Goal: Obtain resource: Download file/media

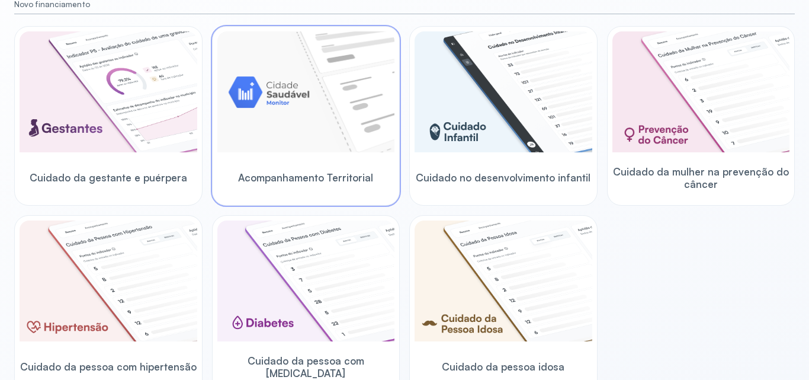
scroll to position [178, 0]
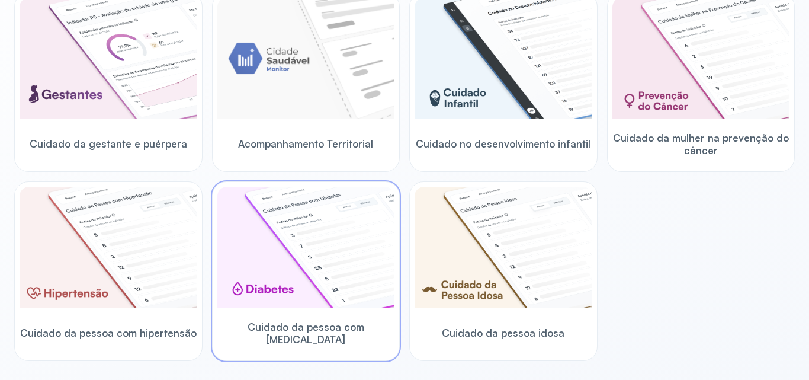
click at [364, 238] on img at bounding box center [306, 247] width 178 height 121
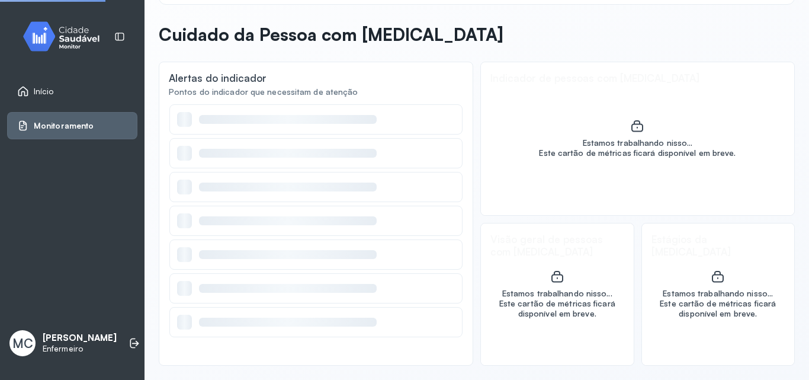
scroll to position [41, 0]
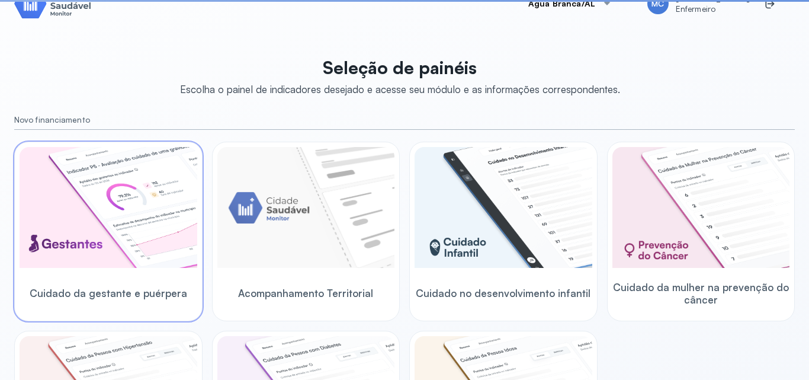
scroll to position [178, 0]
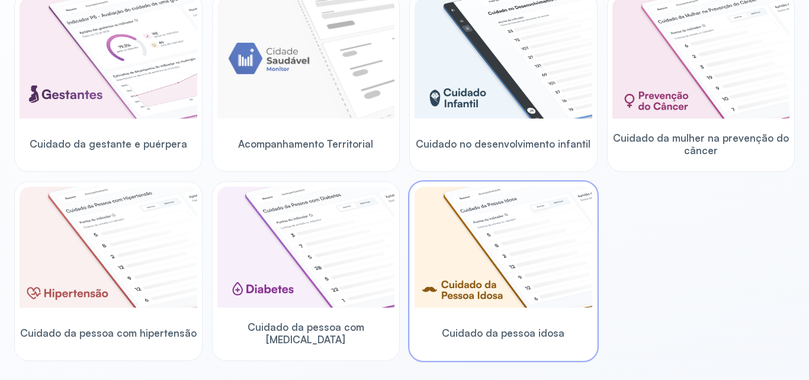
click at [577, 265] on img at bounding box center [504, 247] width 178 height 121
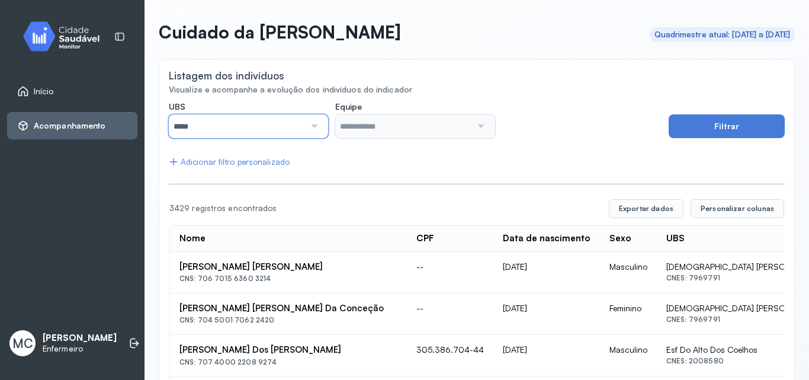
click at [259, 126] on input "*****" at bounding box center [237, 126] width 136 height 24
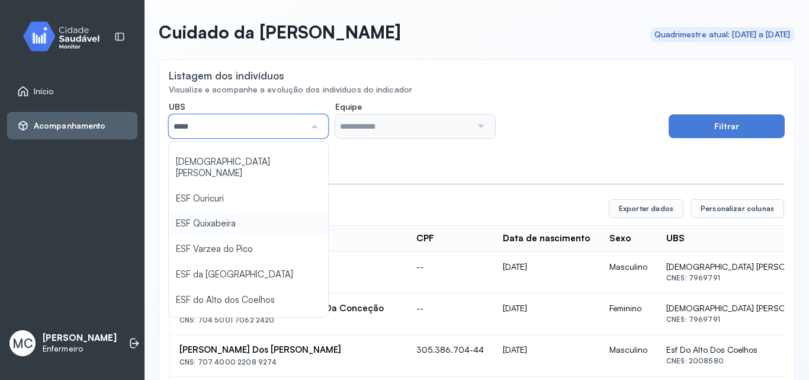
scroll to position [119, 0]
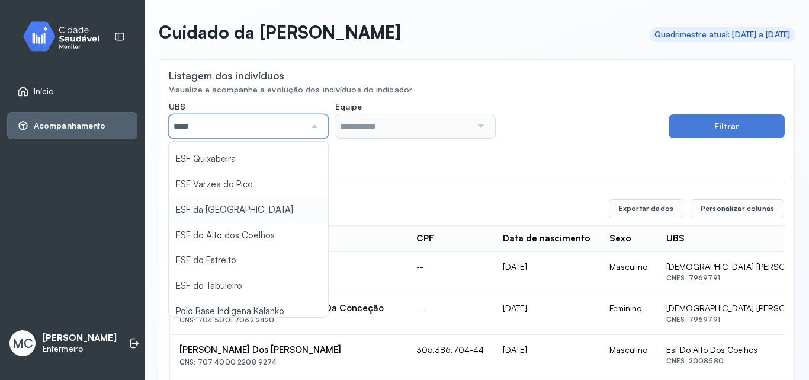
type input "*****"
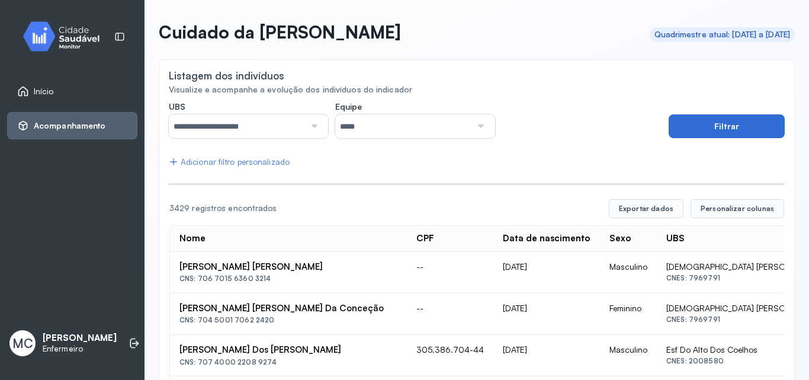
click at [683, 118] on button "Filtrar" at bounding box center [727, 126] width 116 height 24
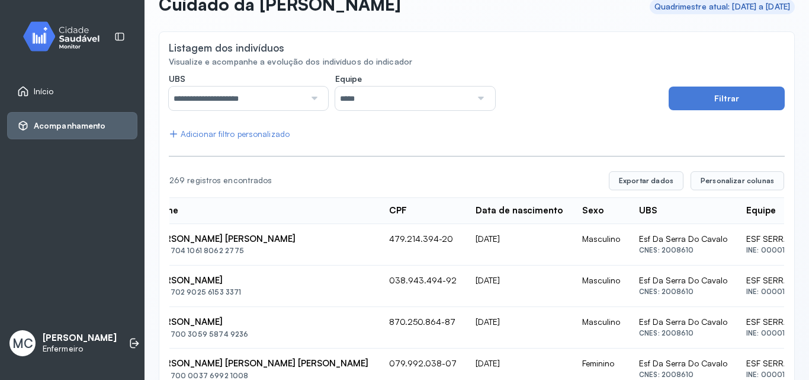
scroll to position [0, 0]
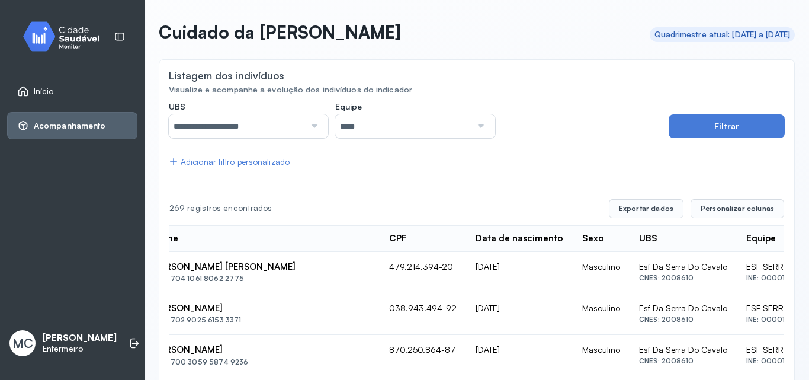
click at [283, 161] on div "Adicionar filtro personalizado" at bounding box center [229, 162] width 121 height 10
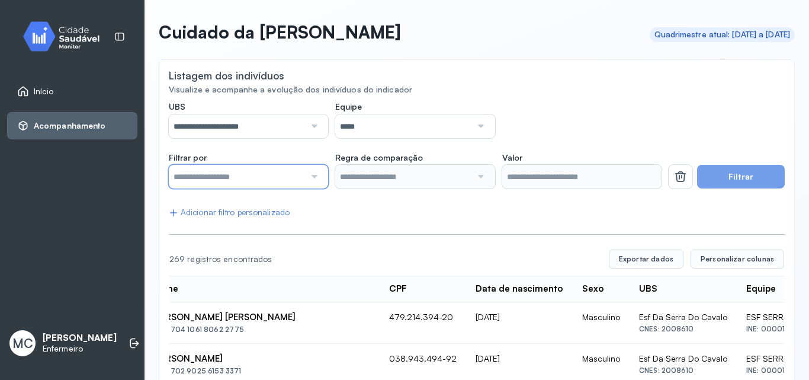
click at [289, 175] on input "text" at bounding box center [237, 177] width 136 height 24
click at [91, 98] on div "Início" at bounding box center [72, 91] width 130 height 27
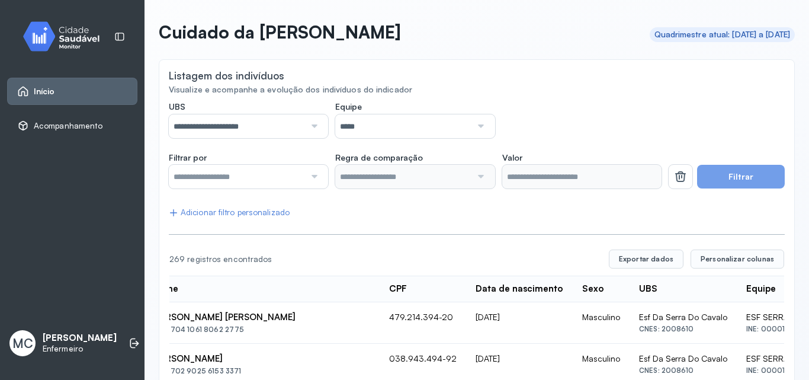
click at [91, 98] on div "Início" at bounding box center [72, 91] width 130 height 27
click at [63, 34] on img at bounding box center [65, 36] width 107 height 35
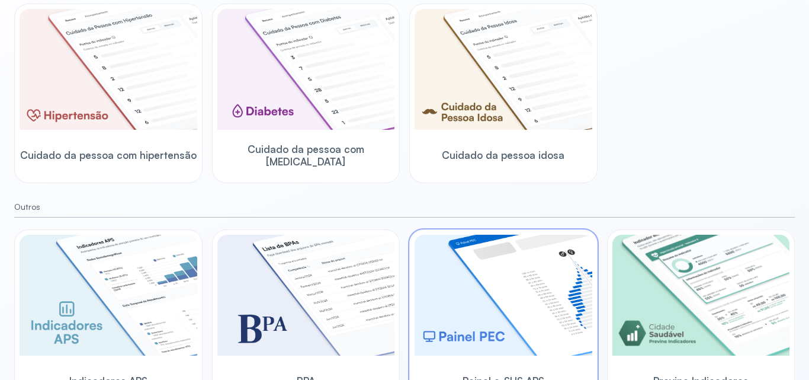
scroll to position [385, 0]
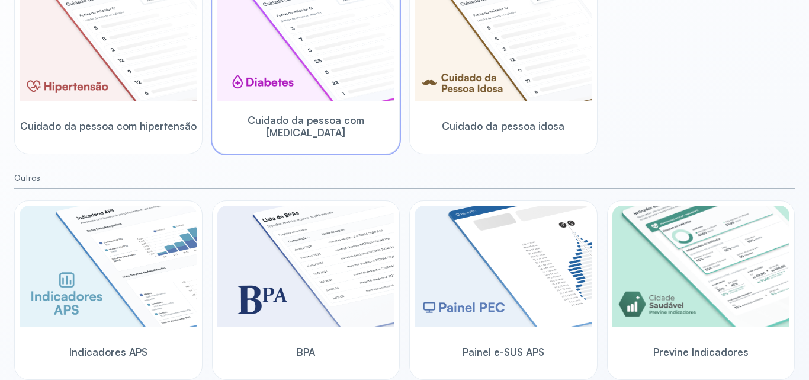
click at [298, 83] on img at bounding box center [306, 40] width 178 height 121
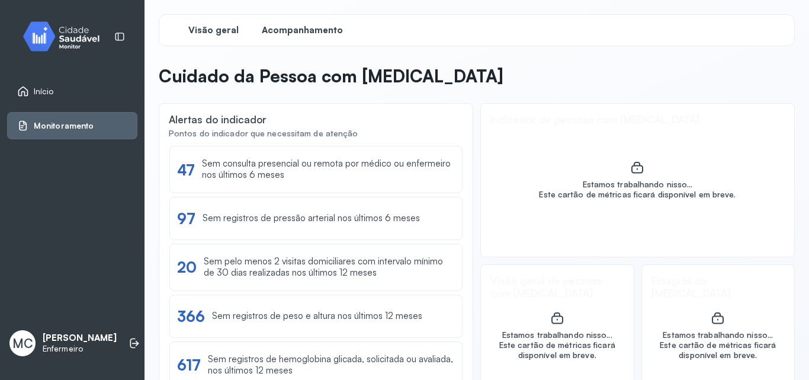
click at [309, 36] on span "Acompanhamento" at bounding box center [302, 30] width 81 height 11
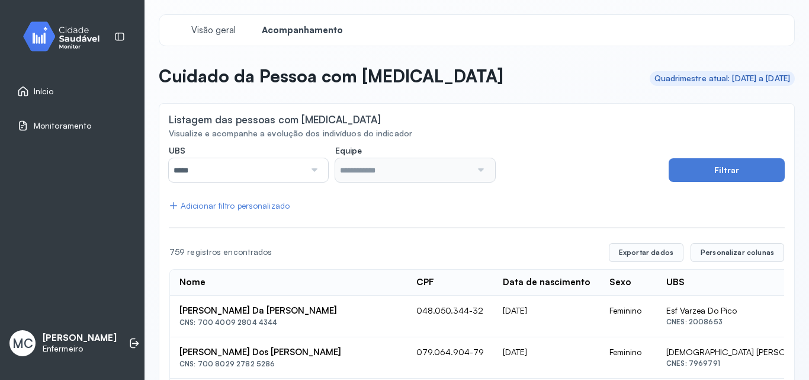
click at [306, 167] on div at bounding box center [313, 170] width 16 height 24
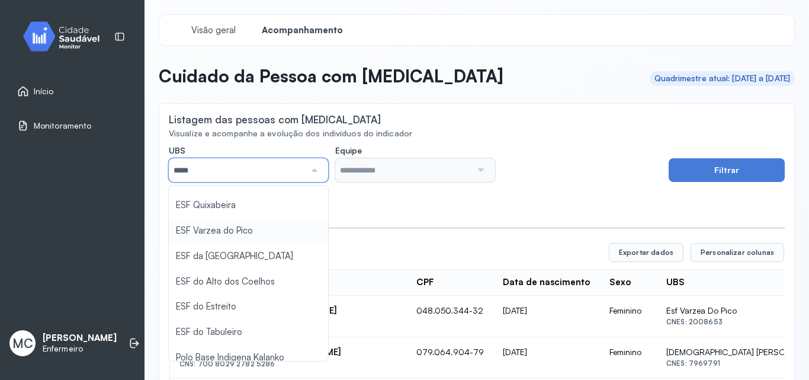
scroll to position [119, 0]
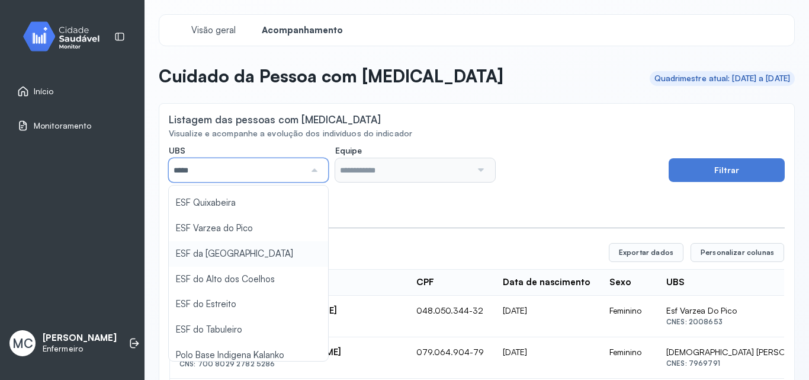
type input "*****"
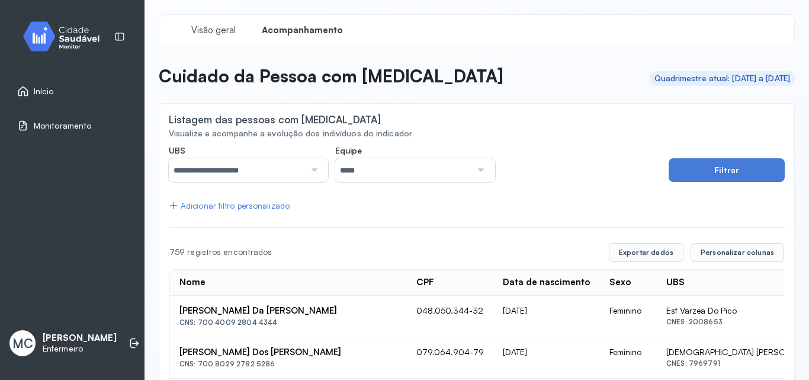
click at [407, 169] on input "*****" at bounding box center [403, 170] width 136 height 24
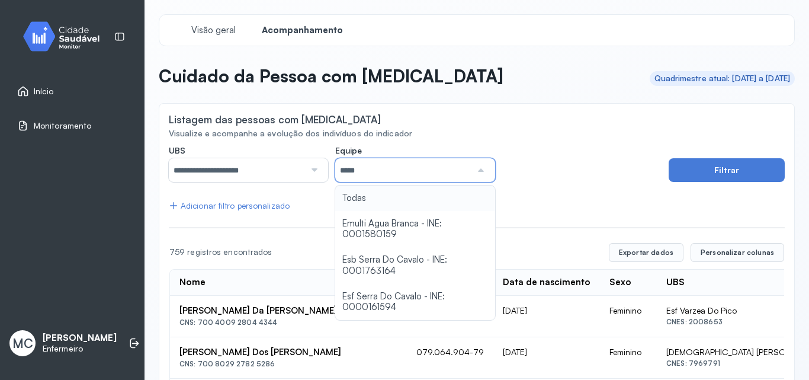
click at [540, 179] on div "**********" at bounding box center [415, 163] width 493 height 37
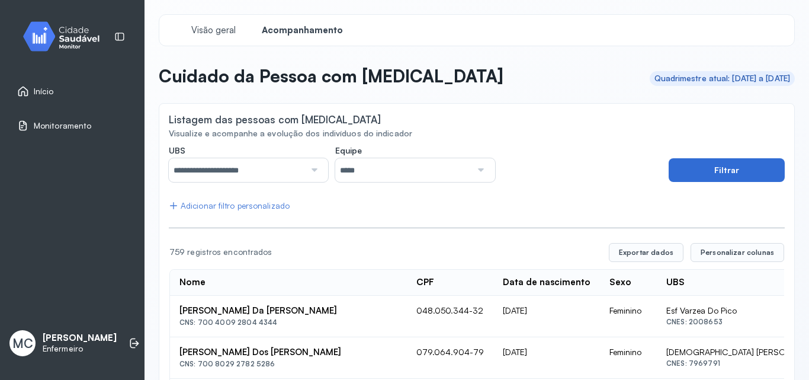
click at [706, 166] on button "Filtrar" at bounding box center [727, 170] width 116 height 24
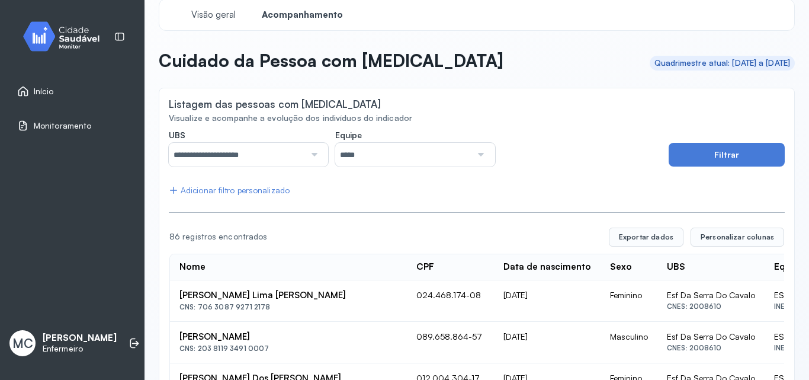
scroll to position [0, 0]
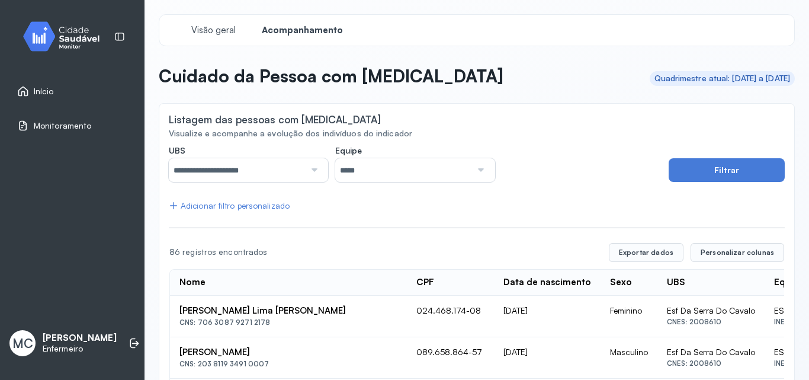
click at [264, 206] on div "Adicionar filtro personalizado" at bounding box center [229, 206] width 121 height 10
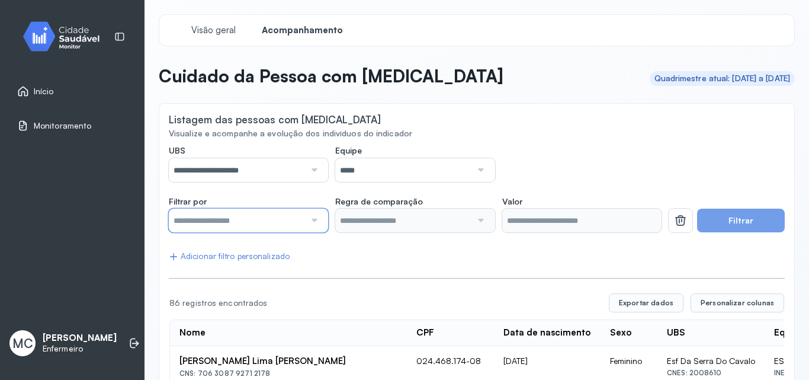
click at [281, 226] on input "text" at bounding box center [237, 221] width 136 height 24
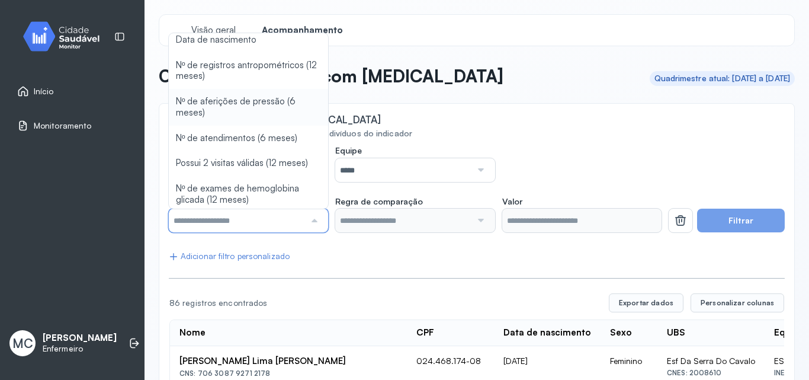
scroll to position [133, 0]
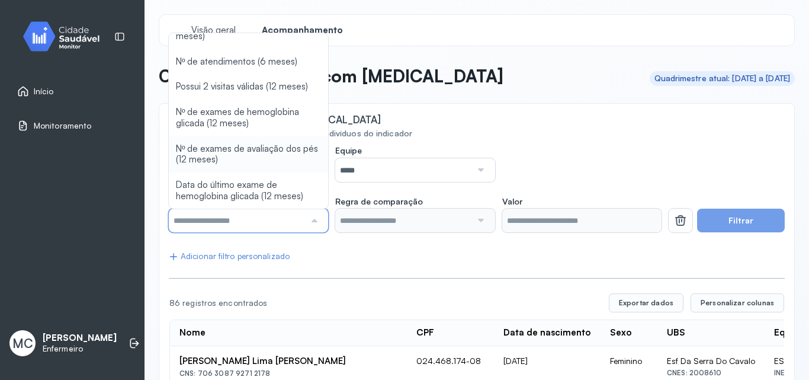
type input "*******"
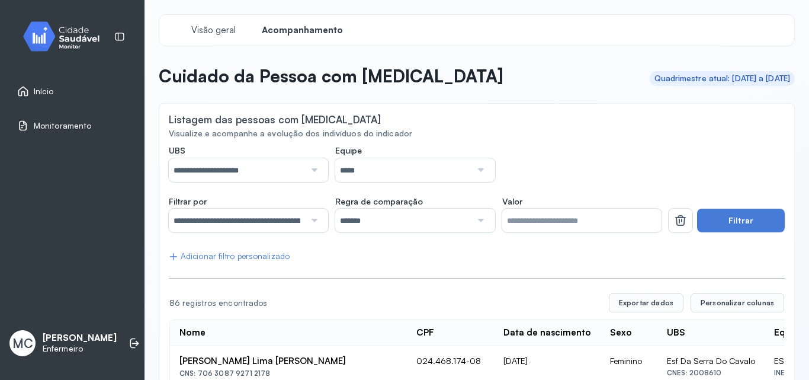
click at [472, 225] on div at bounding box center [480, 221] width 16 height 24
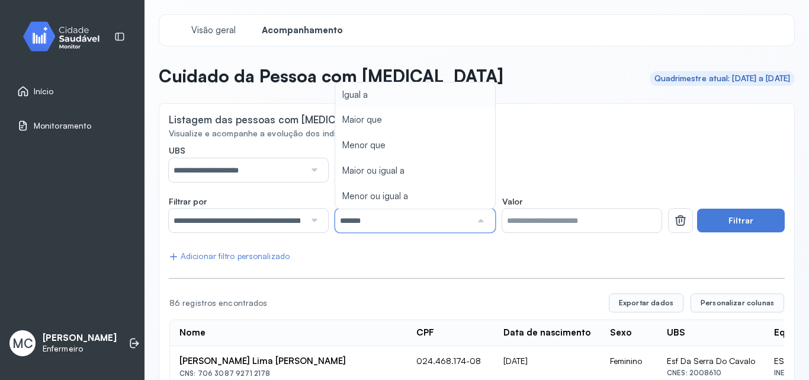
click at [527, 213] on input "*" at bounding box center [582, 221] width 159 height 24
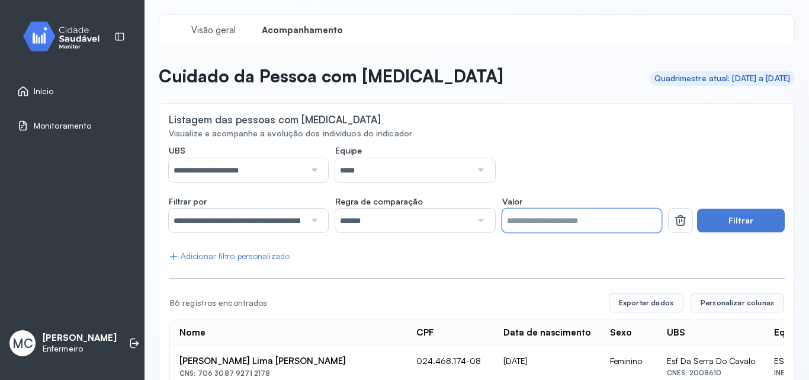
click at [260, 261] on div "Adicionar filtro personalizado" at bounding box center [229, 256] width 121 height 10
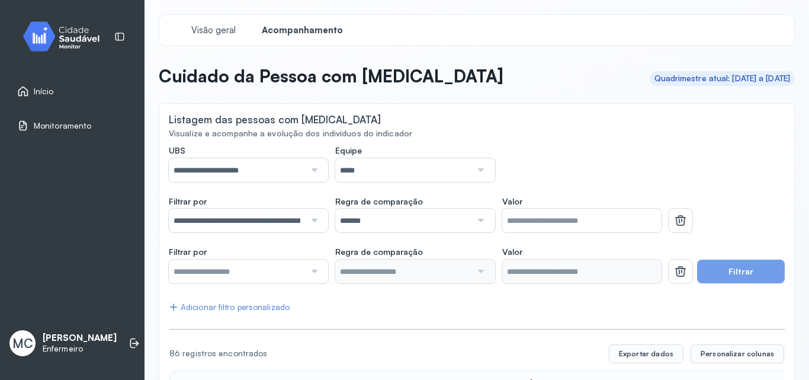
click at [316, 273] on div at bounding box center [313, 272] width 16 height 24
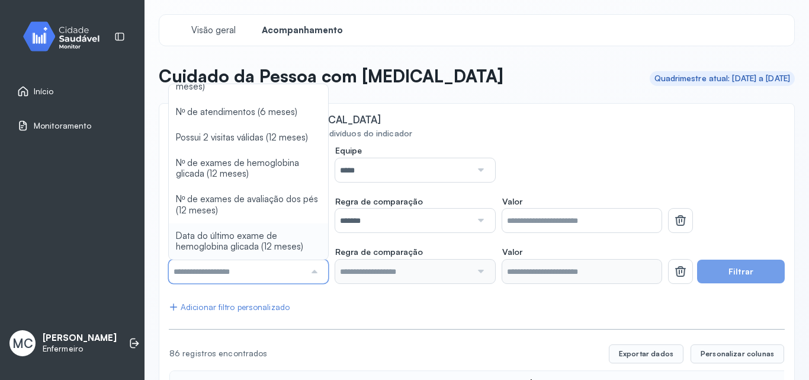
type input "*******"
click at [277, 248] on div "**********" at bounding box center [248, 265] width 159 height 37
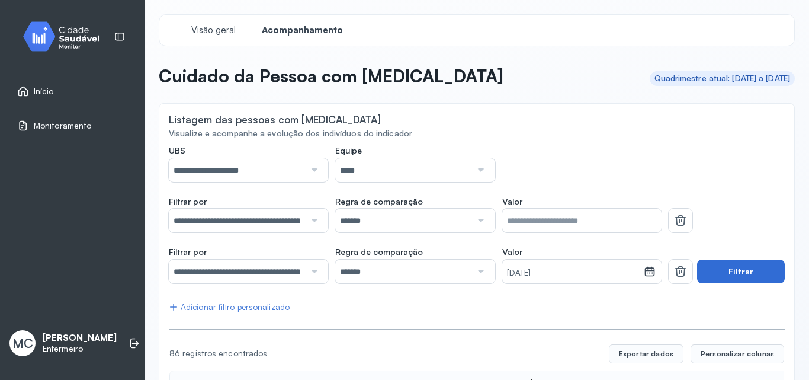
click at [743, 270] on button "Filtrar" at bounding box center [741, 272] width 88 height 24
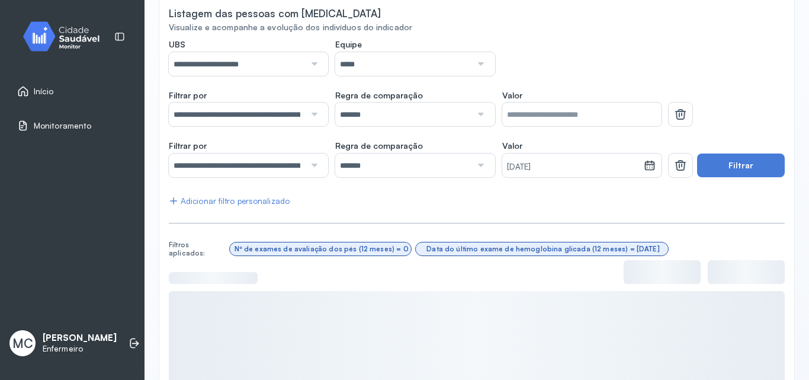
scroll to position [119, 0]
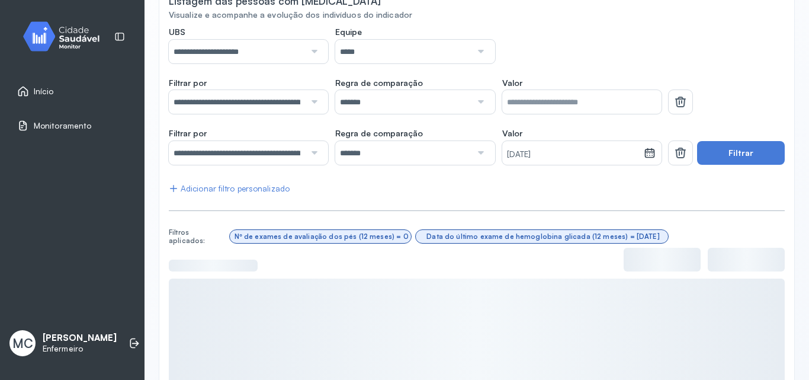
click at [270, 191] on div "Adicionar filtro personalizado" at bounding box center [229, 189] width 121 height 10
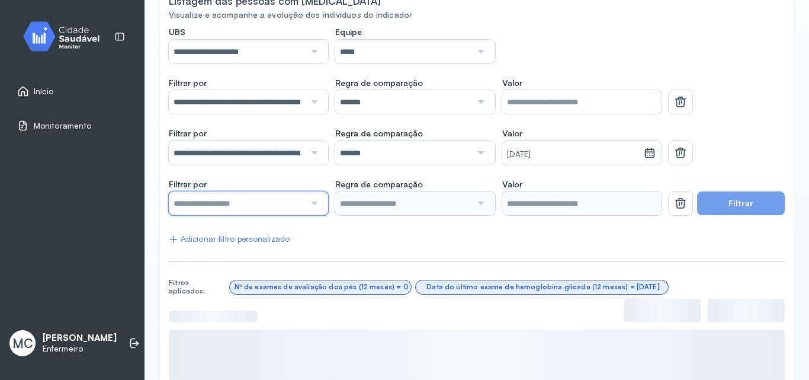
click at [279, 205] on input "text" at bounding box center [237, 203] width 136 height 24
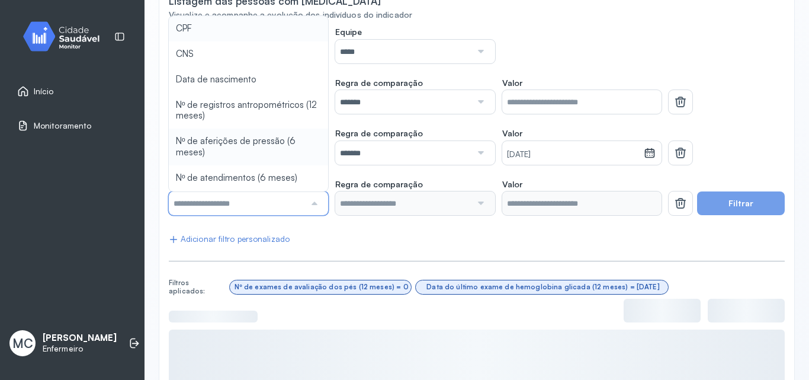
scroll to position [0, 0]
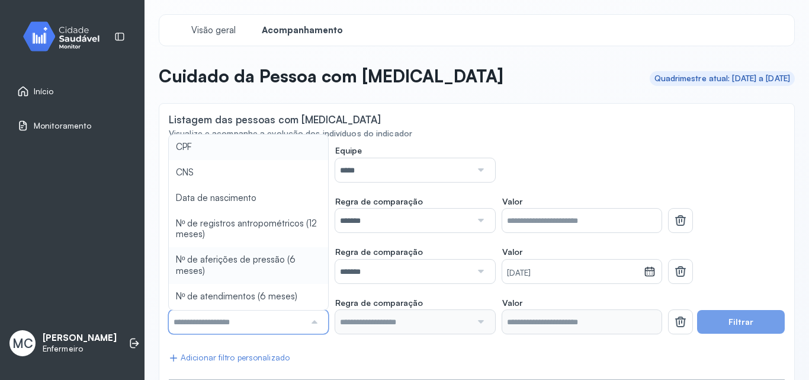
type input "*******"
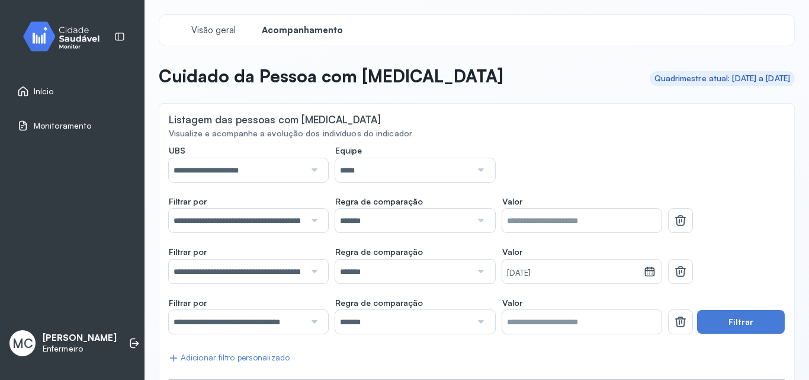
click at [271, 255] on div "**********" at bounding box center [477, 378] width 616 height 466
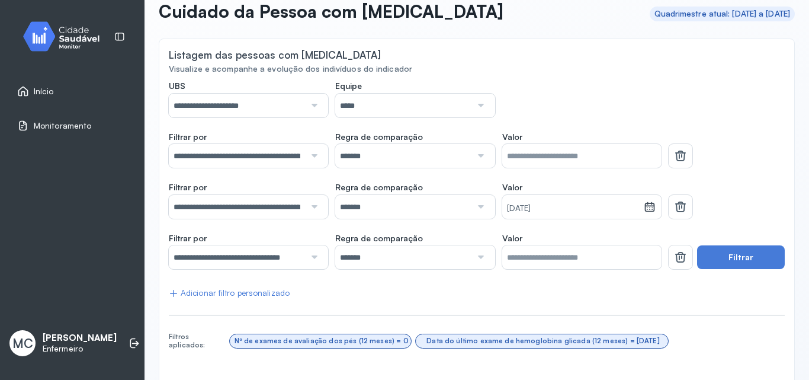
scroll to position [178, 0]
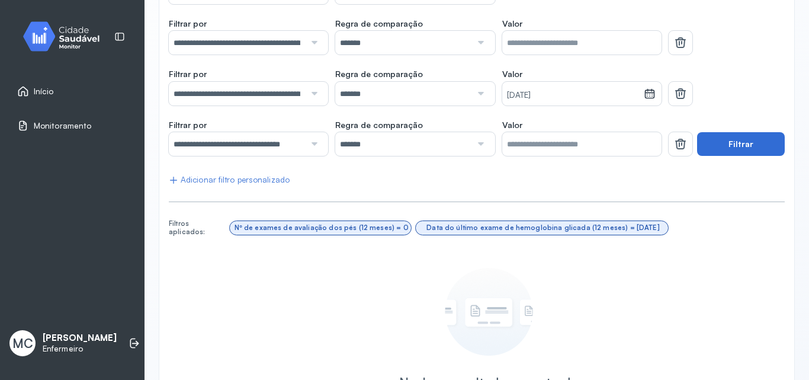
click at [734, 146] on button "Filtrar" at bounding box center [741, 144] width 88 height 24
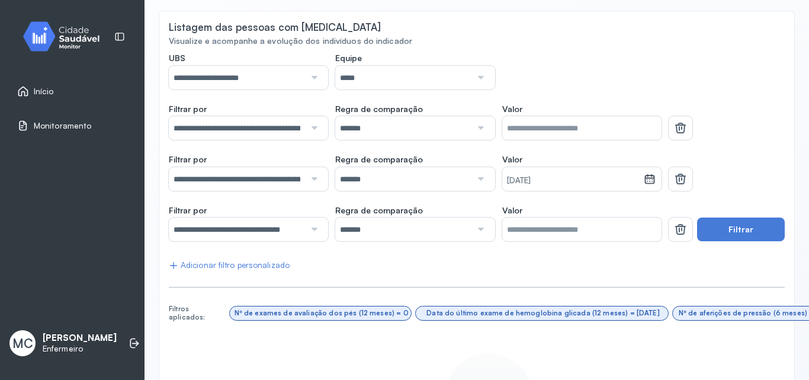
scroll to position [87, 0]
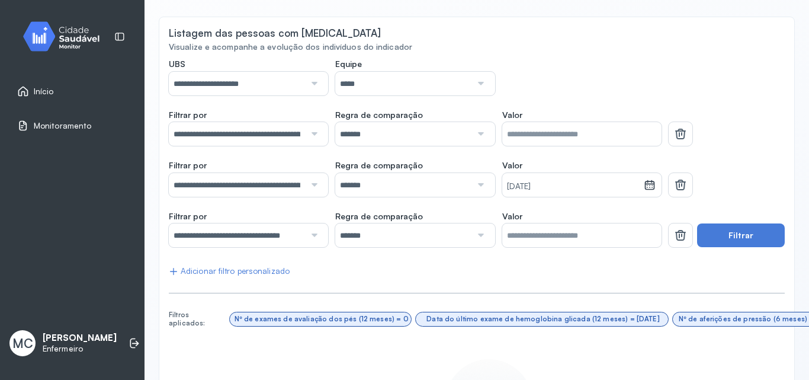
click at [577, 139] on input "*" at bounding box center [582, 134] width 159 height 24
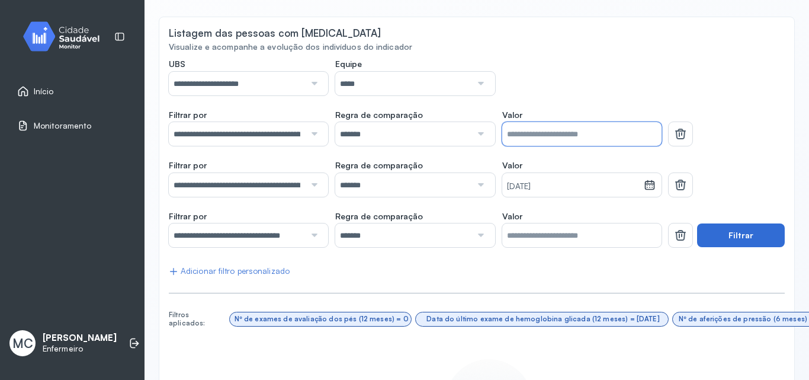
type input "*"
click at [724, 243] on button "Filtrar" at bounding box center [741, 235] width 88 height 24
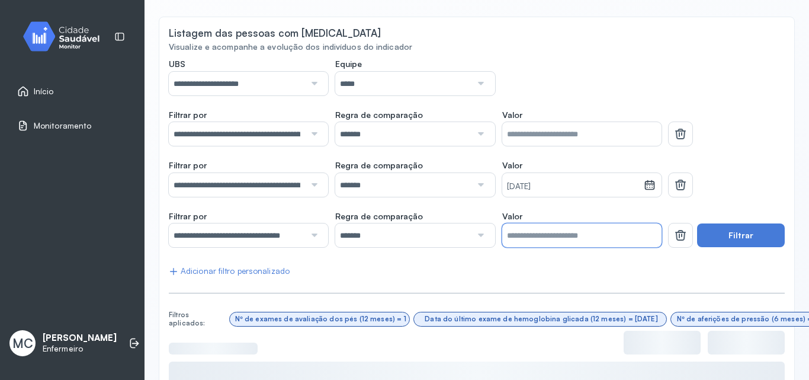
click at [583, 244] on input "*" at bounding box center [582, 235] width 159 height 24
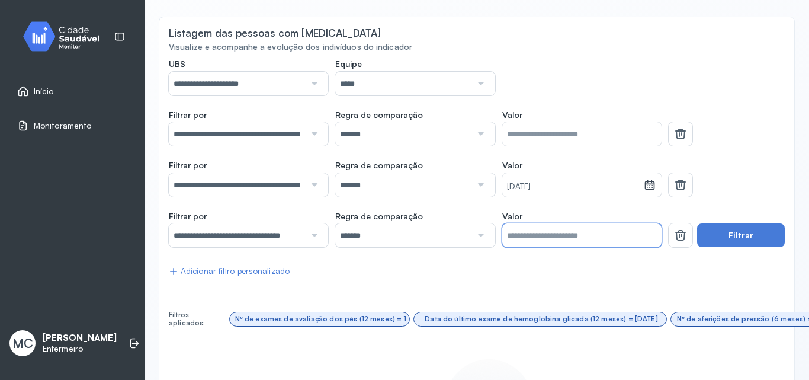
type input "*"
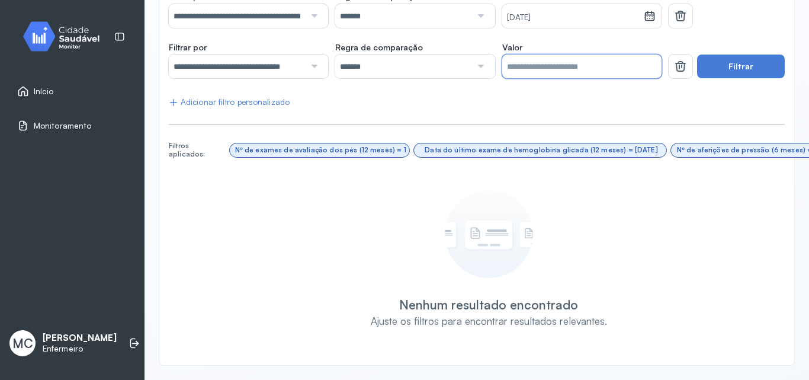
scroll to position [27, 0]
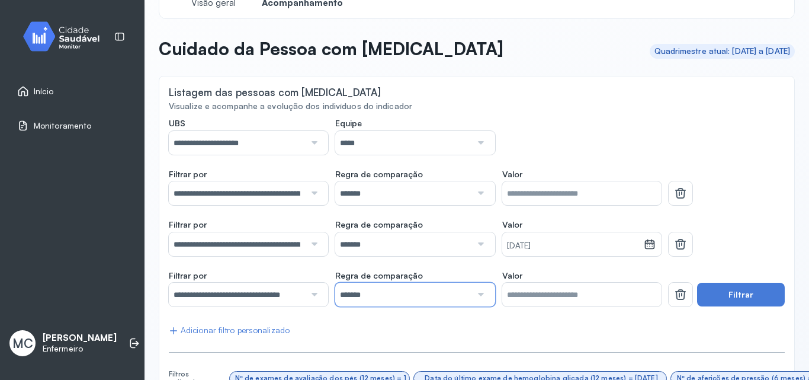
click at [379, 290] on input "*******" at bounding box center [403, 295] width 136 height 24
click at [643, 300] on input "*" at bounding box center [582, 295] width 159 height 24
click at [678, 191] on icon at bounding box center [681, 189] width 6 height 3
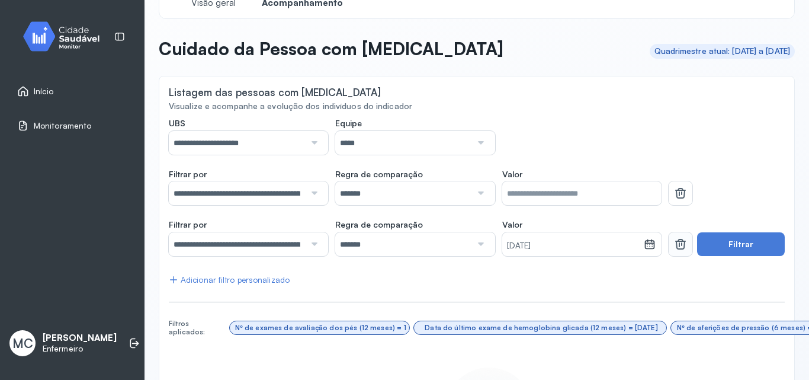
click at [674, 200] on icon at bounding box center [681, 193] width 14 height 14
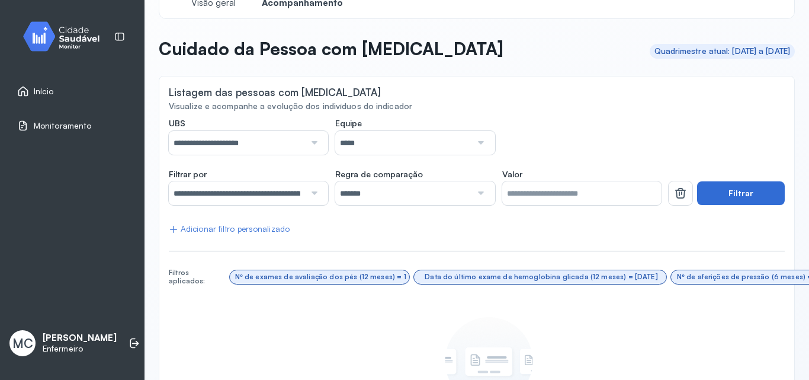
click at [760, 197] on button "Filtrar" at bounding box center [741, 193] width 88 height 24
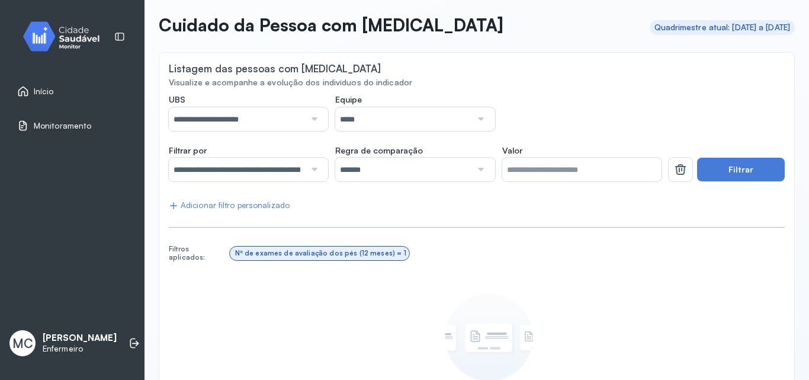
scroll to position [0, 0]
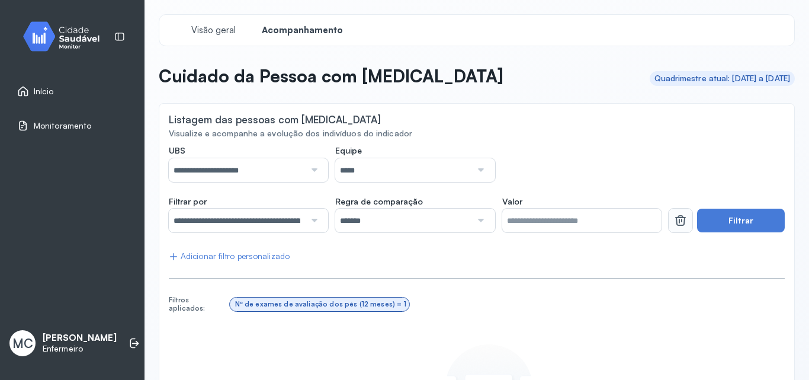
click at [682, 226] on button at bounding box center [681, 221] width 24 height 24
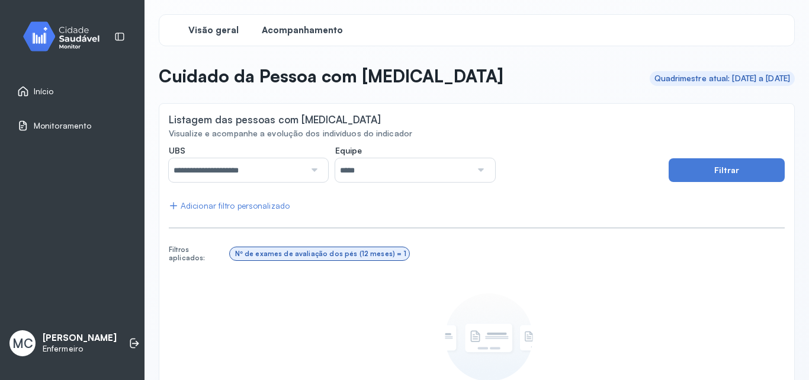
click at [190, 25] on span "Visão geral" at bounding box center [213, 30] width 50 height 11
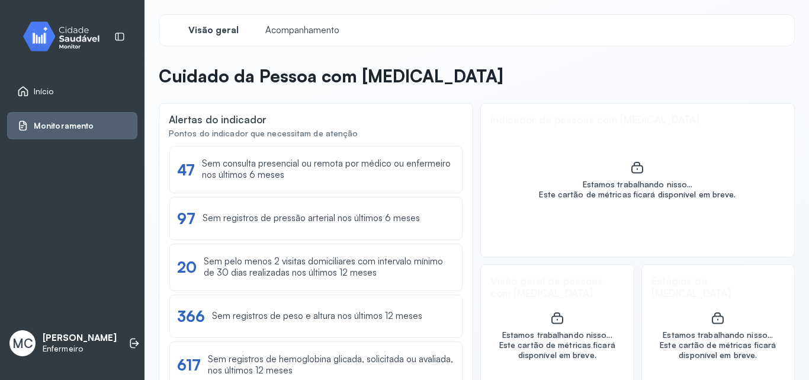
click at [67, 14] on div "Início Monitoramento MC [PERSON_NAME]" at bounding box center [72, 190] width 145 height 380
click at [68, 24] on img at bounding box center [65, 36] width 107 height 35
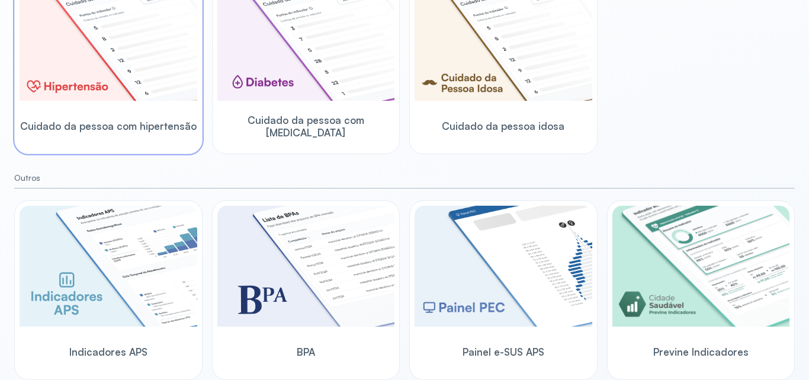
click at [107, 60] on img at bounding box center [109, 40] width 178 height 121
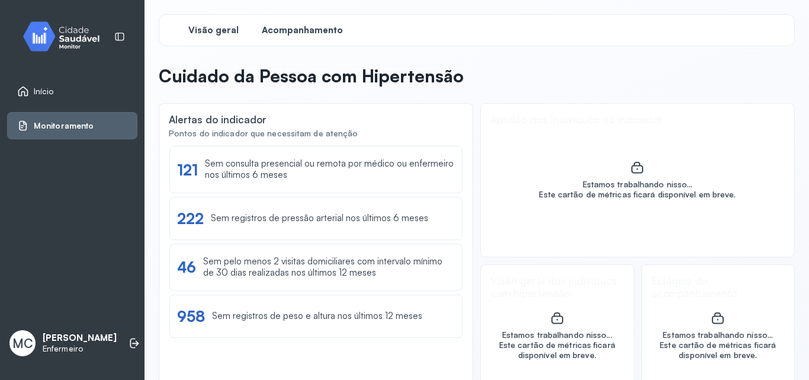
click at [286, 34] on span "Acompanhamento" at bounding box center [302, 30] width 81 height 11
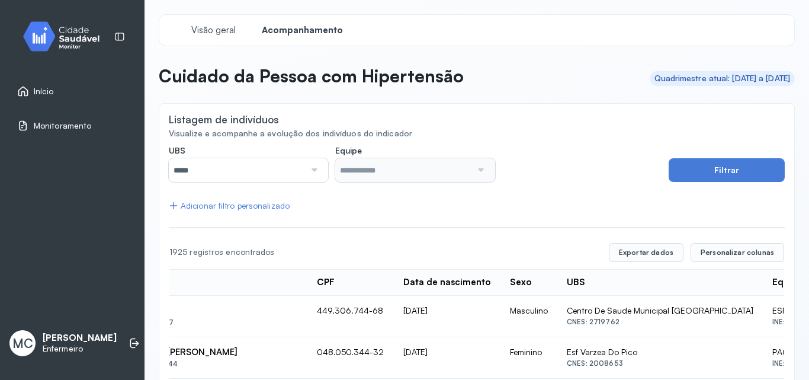
click at [316, 33] on span "Acompanhamento" at bounding box center [302, 30] width 81 height 11
click at [293, 177] on input "*****" at bounding box center [237, 170] width 136 height 24
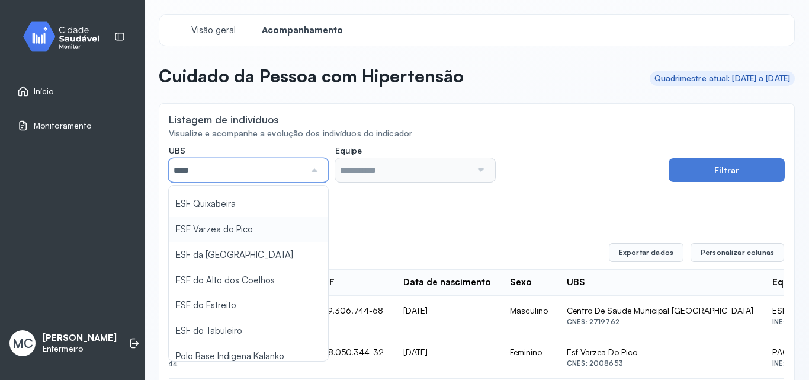
scroll to position [119, 0]
type input "*****"
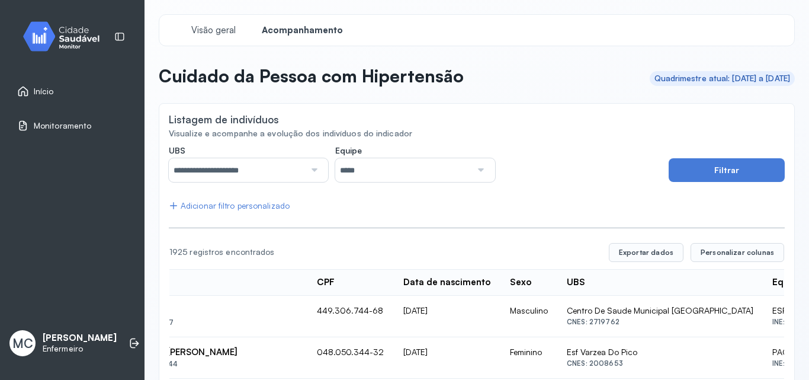
click at [679, 169] on button "Filtrar" at bounding box center [727, 170] width 116 height 24
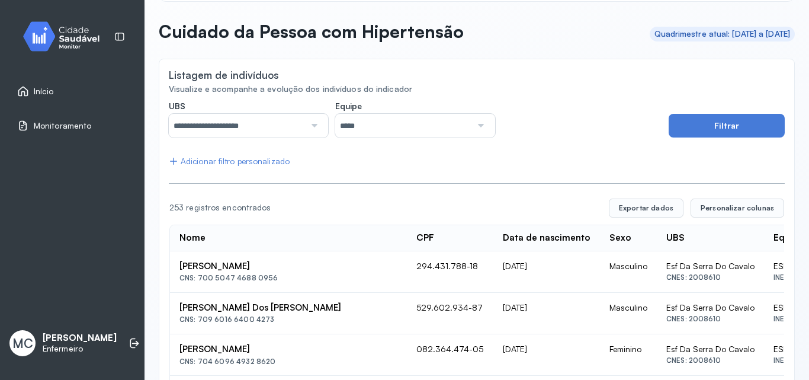
scroll to position [0, 0]
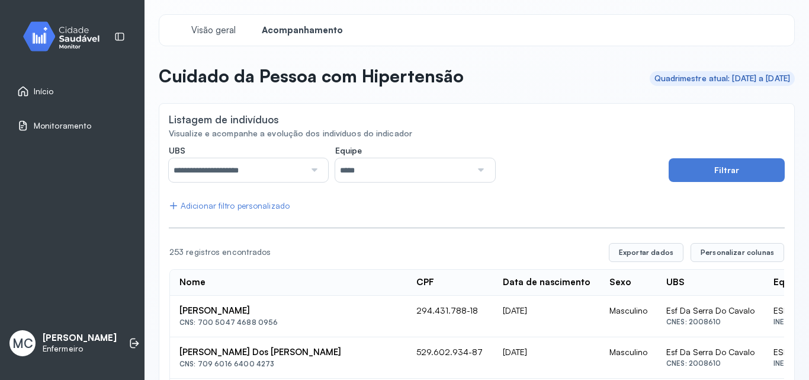
click at [69, 29] on img at bounding box center [65, 36] width 107 height 35
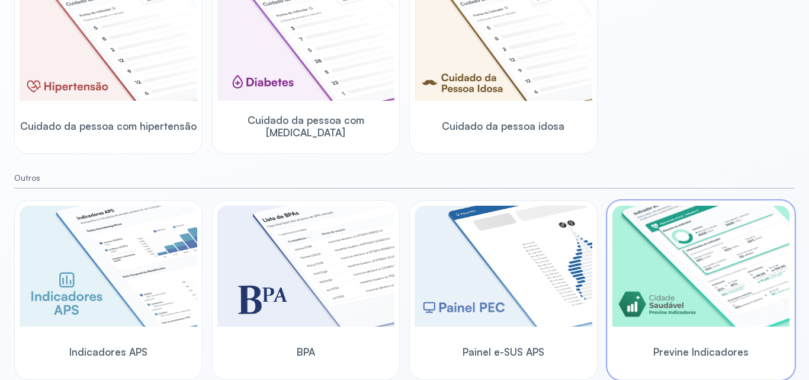
click at [685, 305] on img at bounding box center [702, 266] width 178 height 121
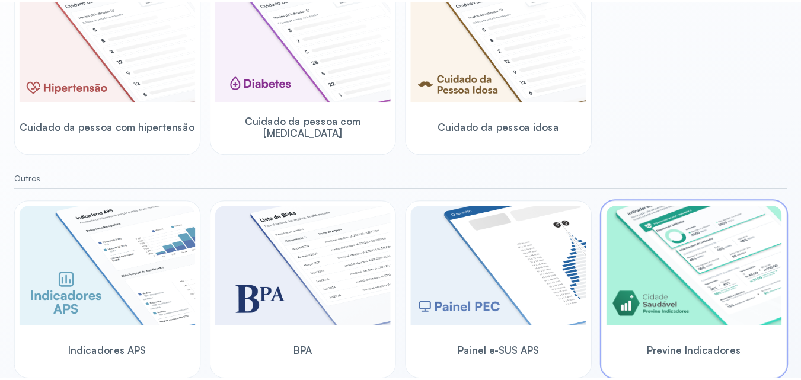
scroll to position [28, 0]
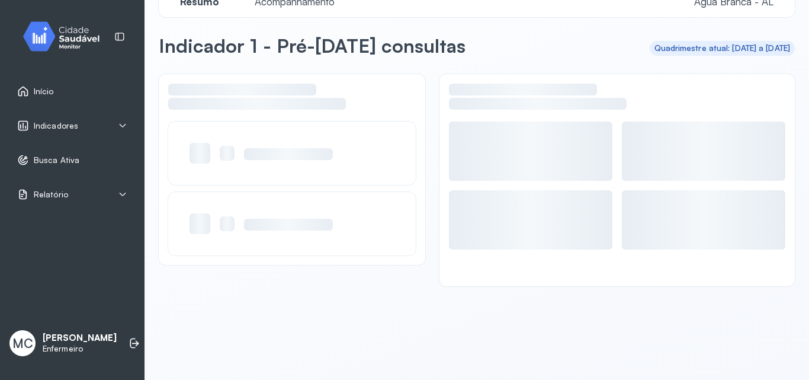
click at [119, 115] on div "Indicadores" at bounding box center [72, 125] width 130 height 27
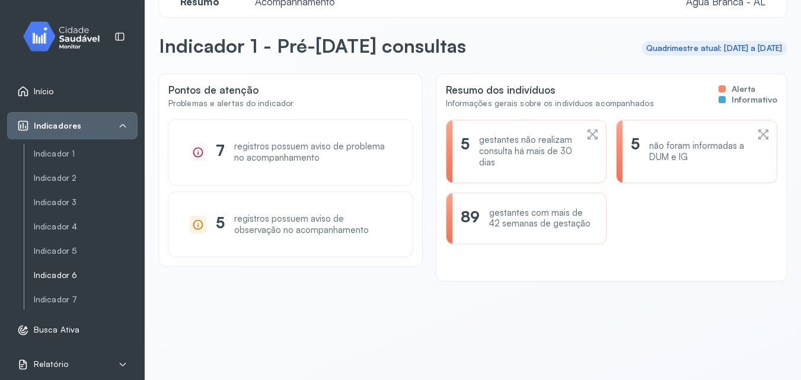
click at [68, 273] on link "Indicador 6" at bounding box center [86, 275] width 104 height 10
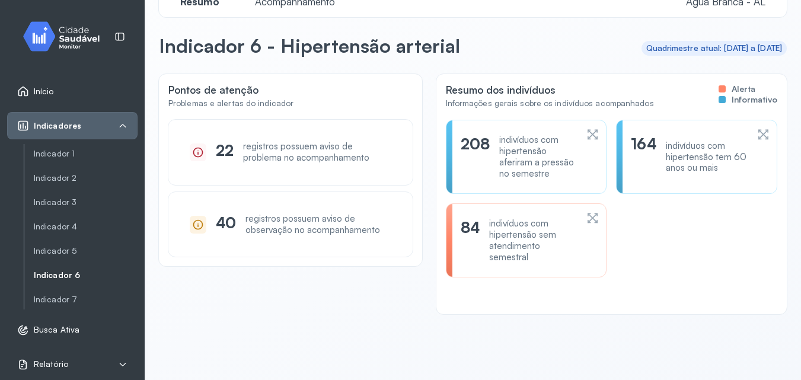
click at [287, 5] on span "Acompanhamento" at bounding box center [295, 1] width 94 height 12
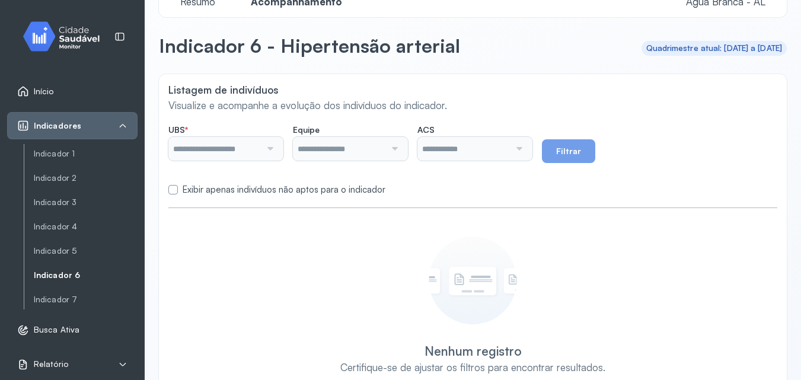
type input "**********"
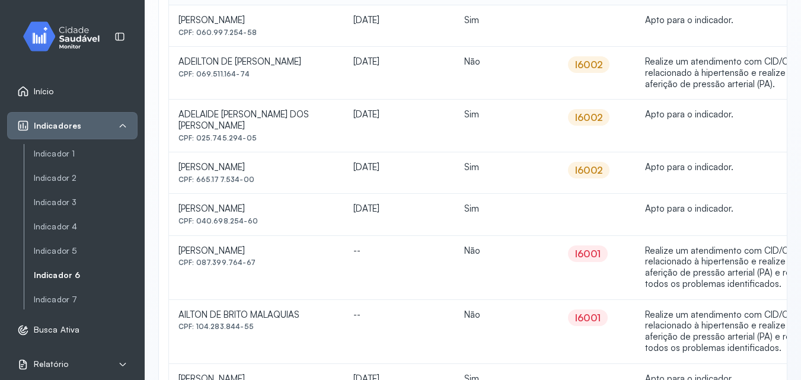
scroll to position [74, 0]
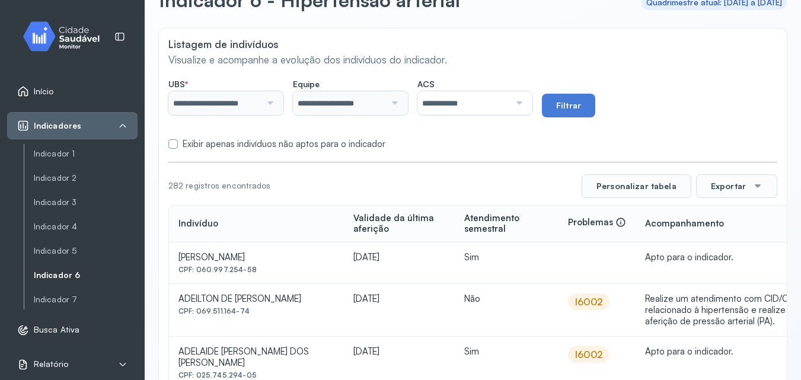
click at [271, 139] on label "Exibir apenas indivíduos não aptos para o indicador" at bounding box center [284, 144] width 203 height 11
click at [579, 94] on button "Filtrar" at bounding box center [568, 106] width 53 height 24
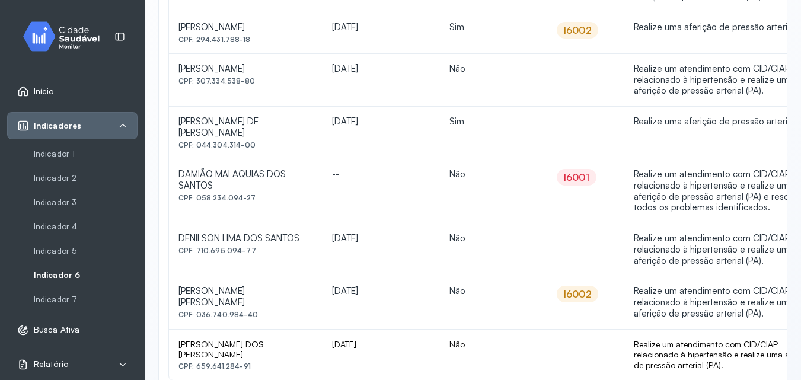
scroll to position [1087, 0]
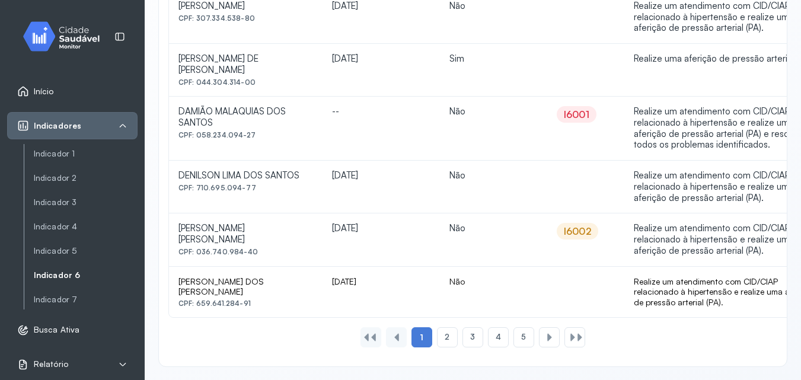
click at [462, 342] on div "2" at bounding box center [472, 337] width 21 height 20
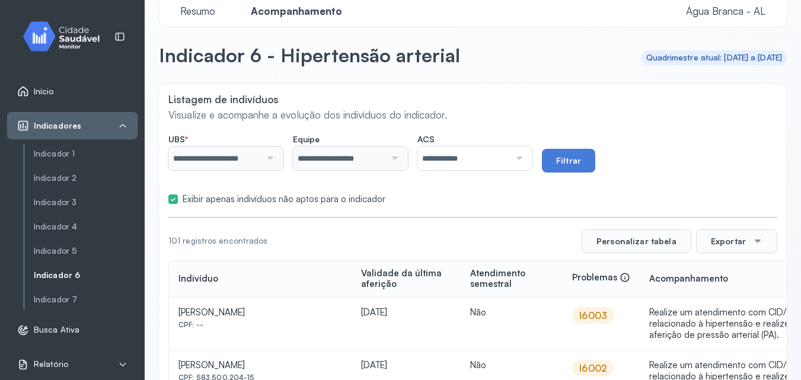
scroll to position [0, 0]
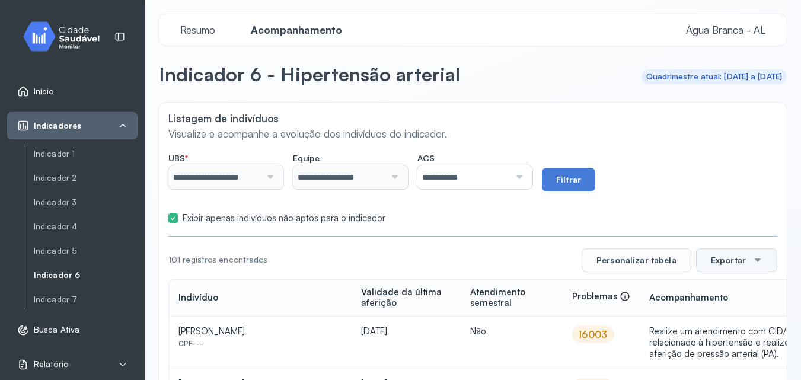
click at [696, 263] on button "Exportar" at bounding box center [736, 260] width 81 height 24
click at [705, 292] on icon at bounding box center [711, 293] width 13 height 13
click at [58, 296] on link "Indicador 7" at bounding box center [86, 300] width 104 height 10
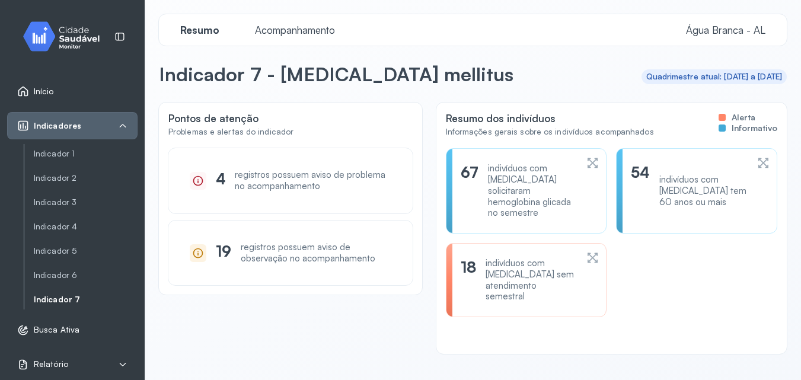
click at [273, 31] on span "Acompanhamento" at bounding box center [295, 30] width 94 height 12
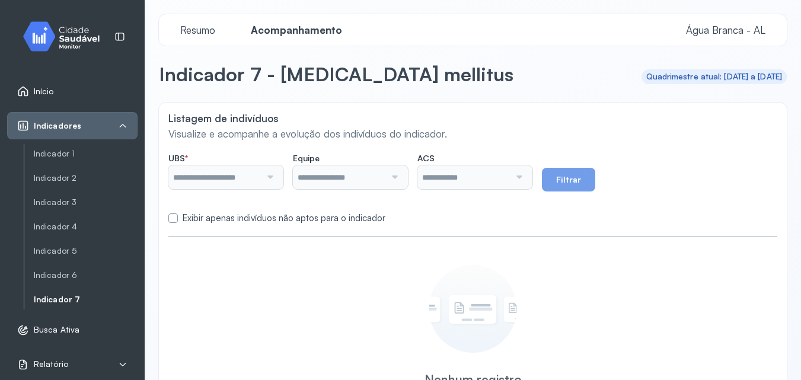
type input "**********"
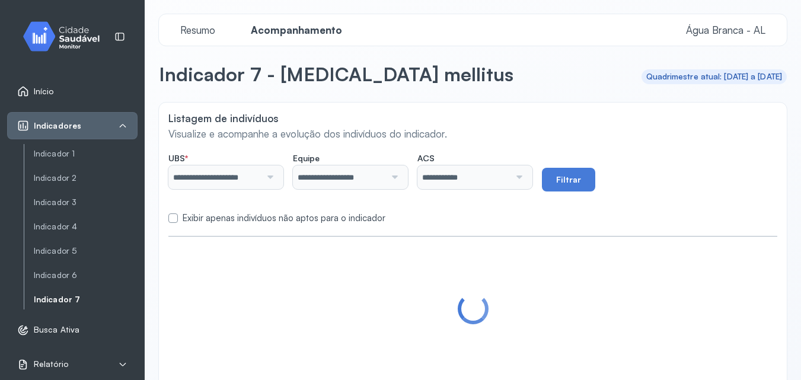
click at [173, 217] on label at bounding box center [172, 217] width 9 height 9
click at [578, 185] on button "Filtrar" at bounding box center [568, 180] width 53 height 24
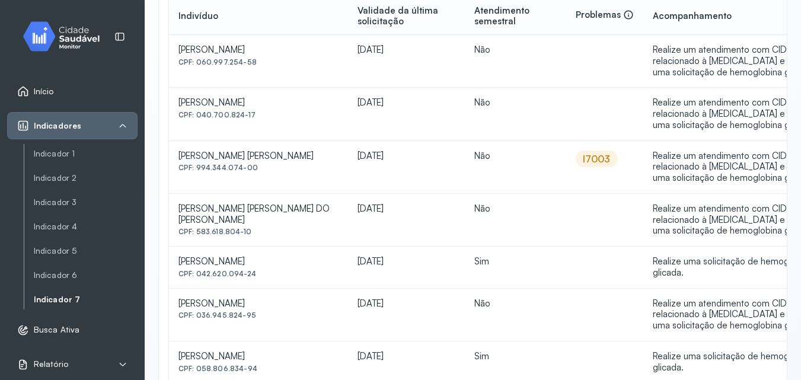
scroll to position [96, 0]
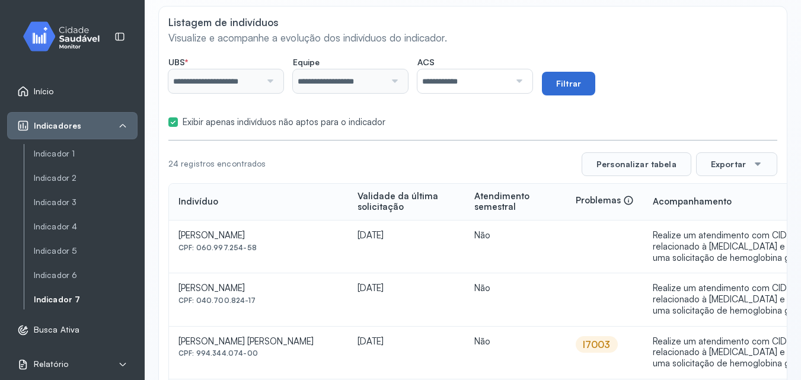
click at [569, 81] on button "Filtrar" at bounding box center [568, 84] width 53 height 24
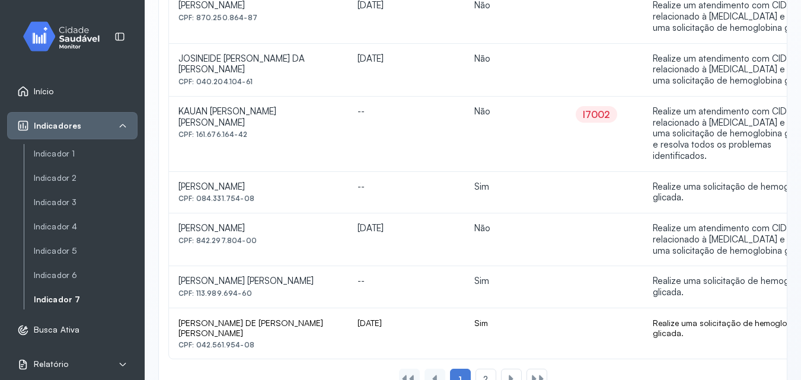
scroll to position [1044, 0]
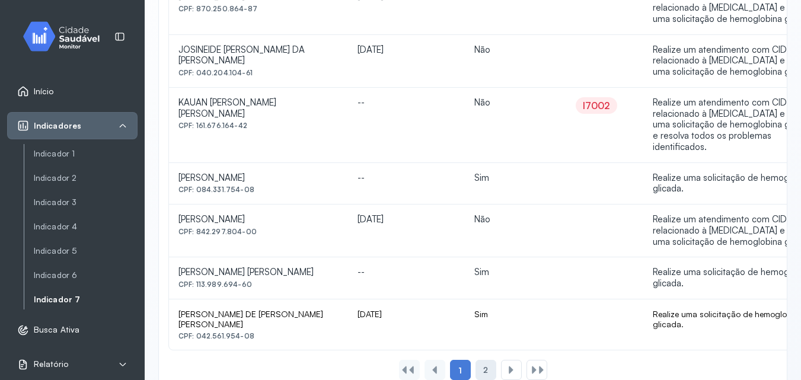
click at [483, 365] on span "2" at bounding box center [485, 370] width 5 height 10
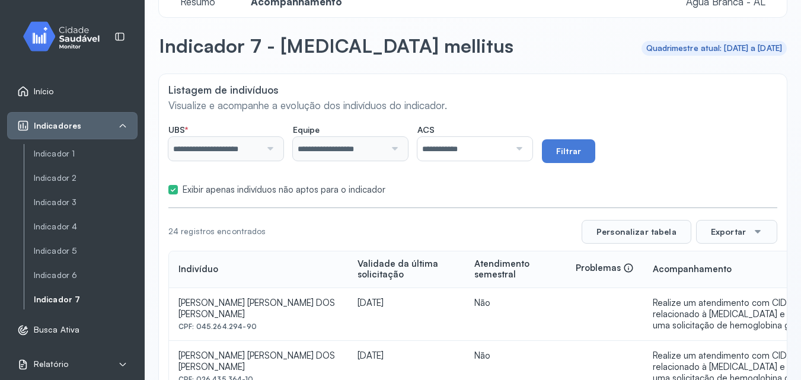
scroll to position [209, 0]
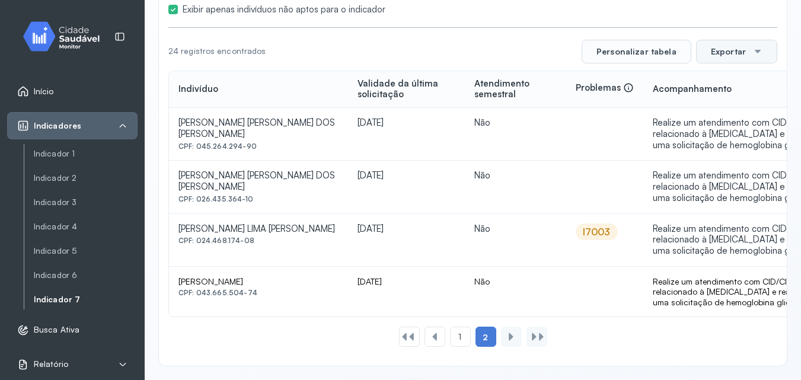
click at [720, 49] on button "Exportar" at bounding box center [736, 52] width 81 height 24
click at [716, 292] on div "PDF" at bounding box center [735, 293] width 71 height 25
